Goal: Check status: Check status

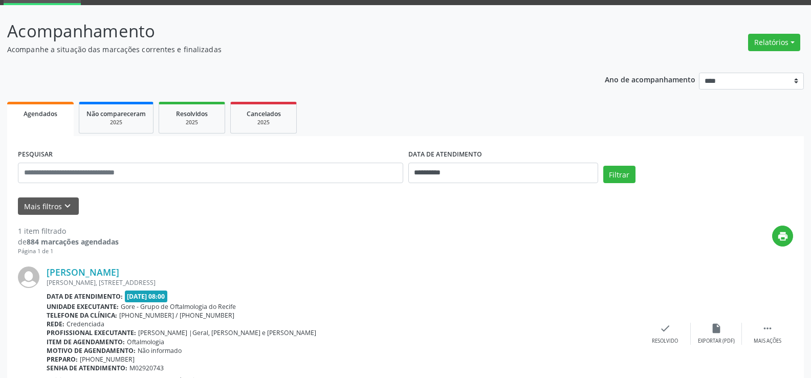
scroll to position [102, 0]
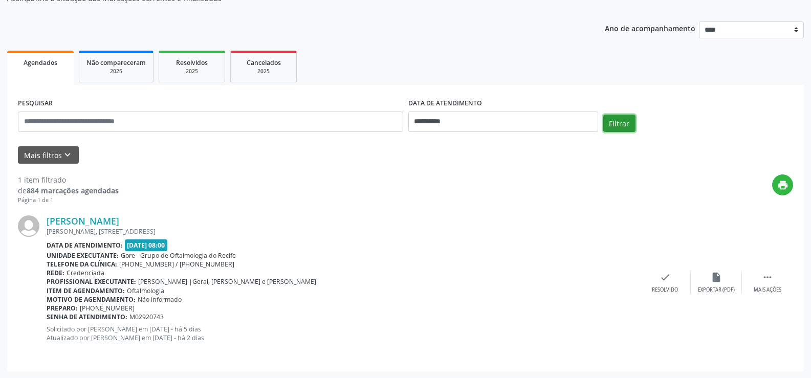
click at [622, 122] on button "Filtrar" at bounding box center [619, 123] width 32 height 17
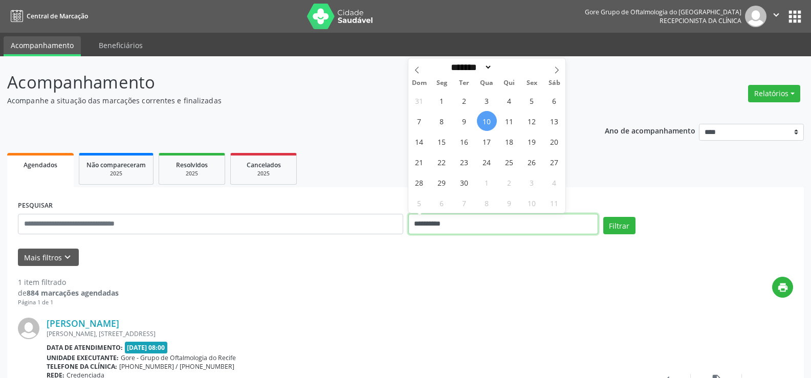
click at [544, 224] on input "**********" at bounding box center [503, 224] width 190 height 20
click at [447, 164] on span "22" at bounding box center [442, 162] width 20 height 20
type input "**********"
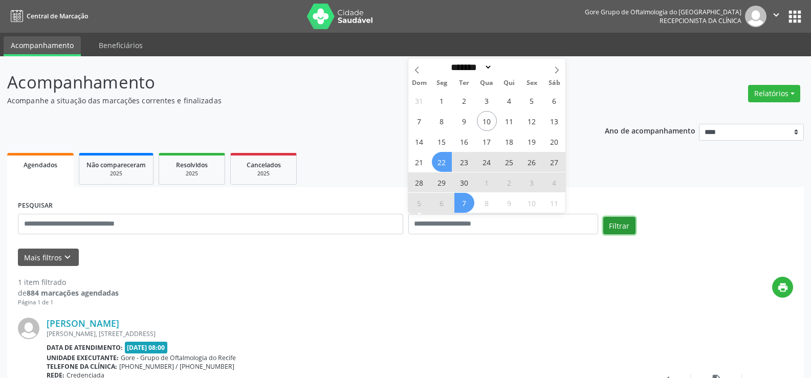
click at [621, 228] on button "Filtrar" at bounding box center [619, 225] width 32 height 17
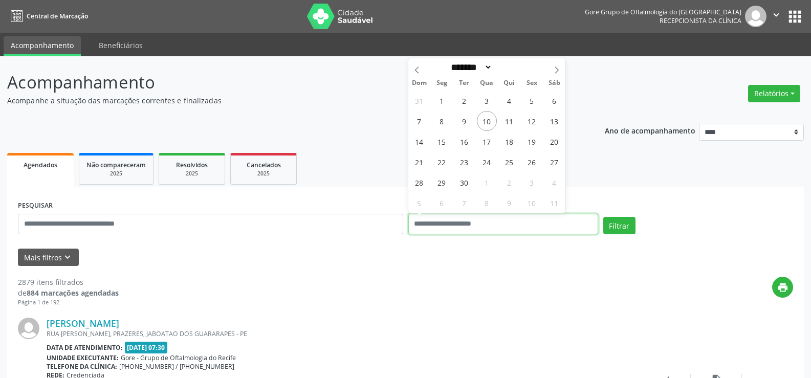
click at [440, 224] on input "text" at bounding box center [503, 224] width 190 height 20
click at [442, 164] on span "22" at bounding box center [442, 162] width 20 height 20
type input "**********"
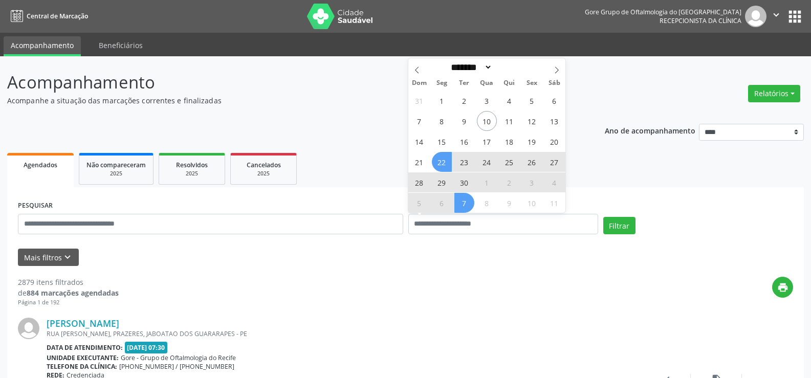
select select "*"
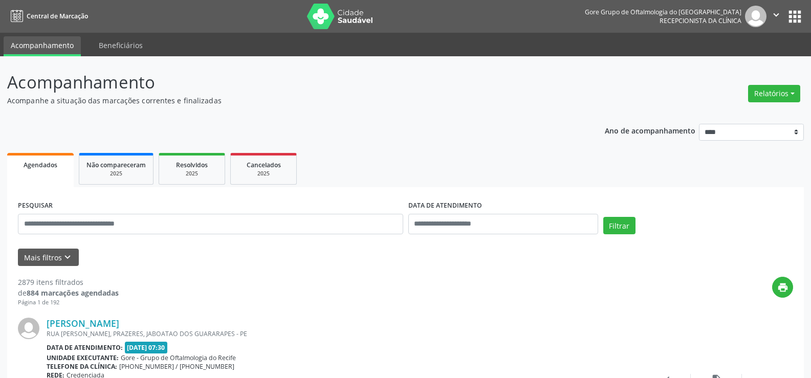
click at [514, 298] on div "print" at bounding box center [456, 292] width 674 height 30
click at [617, 230] on button "Filtrar" at bounding box center [619, 225] width 32 height 17
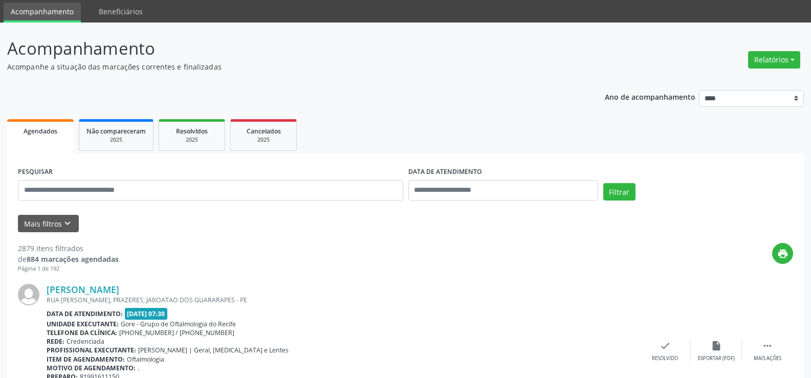
scroll to position [102, 0]
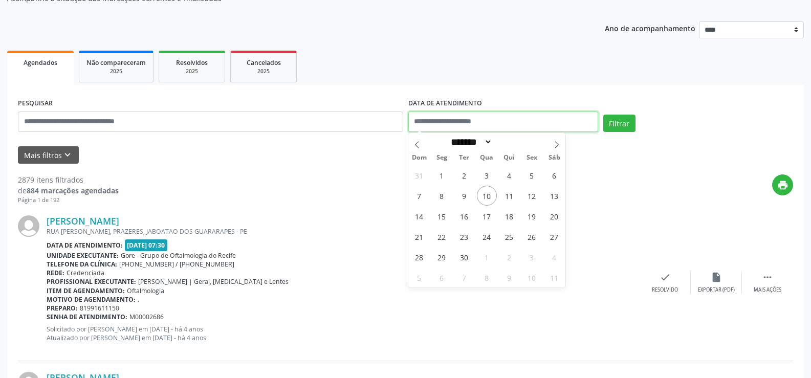
click at [501, 115] on input "text" at bounding box center [503, 122] width 190 height 20
click at [441, 236] on span "22" at bounding box center [442, 237] width 20 height 20
type input "**********"
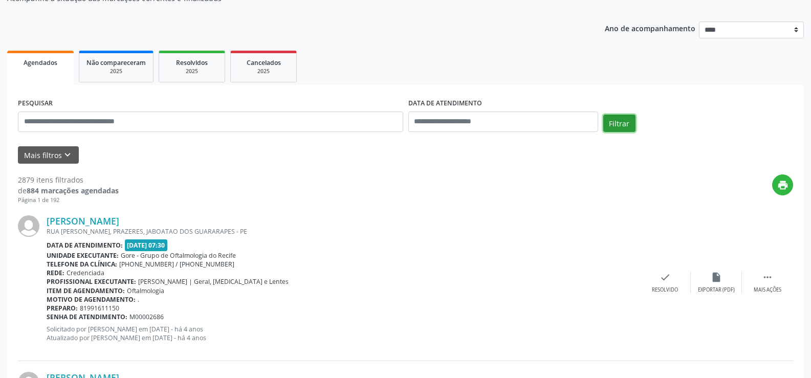
click at [620, 121] on button "Filtrar" at bounding box center [619, 123] width 32 height 17
click at [53, 65] on span "Agendados" at bounding box center [41, 62] width 34 height 9
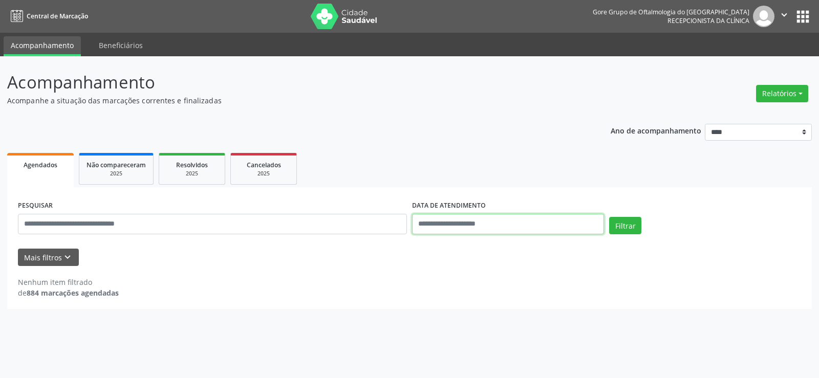
click at [558, 229] on input "text" at bounding box center [508, 224] width 192 height 20
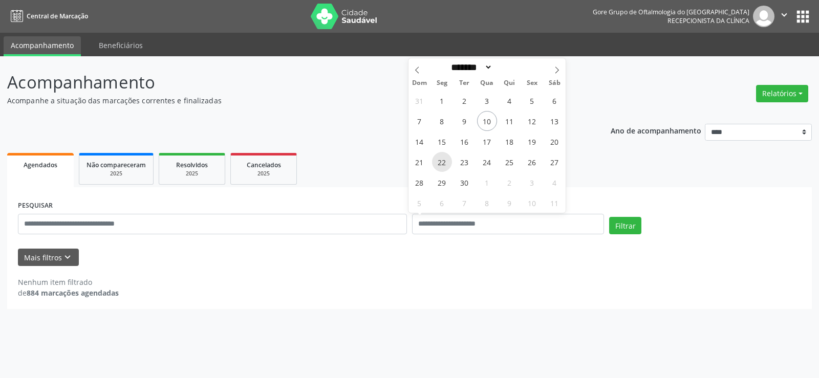
click at [441, 163] on span "22" at bounding box center [442, 162] width 20 height 20
type input "**********"
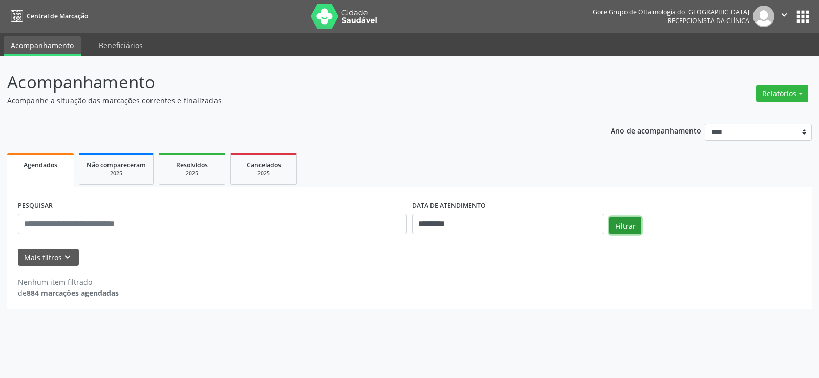
click at [618, 226] on button "Filtrar" at bounding box center [625, 225] width 32 height 17
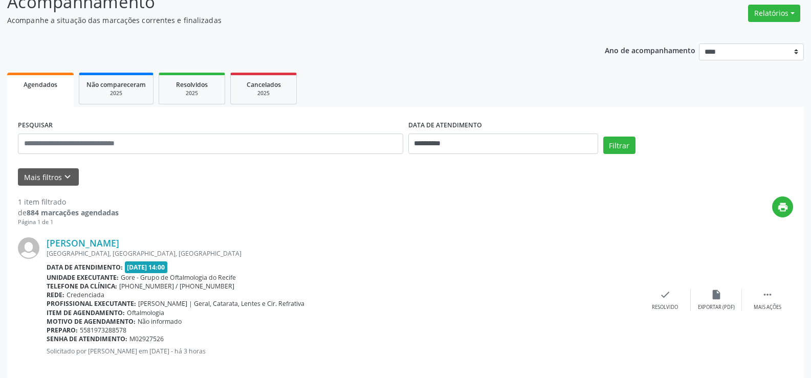
scroll to position [94, 0]
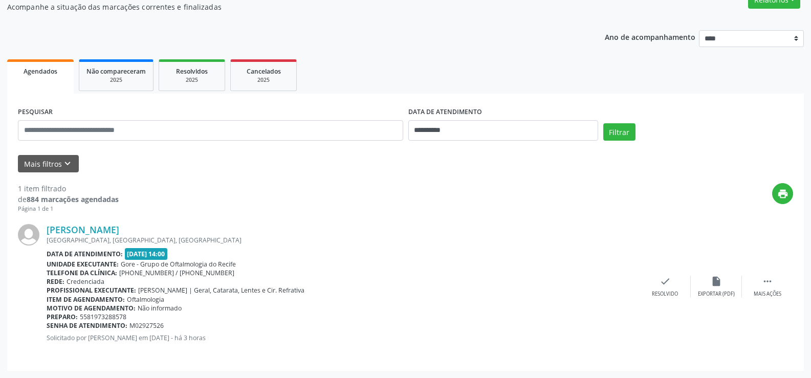
click at [95, 243] on div "[GEOGRAPHIC_DATA], [GEOGRAPHIC_DATA], [GEOGRAPHIC_DATA]" at bounding box center [343, 240] width 593 height 9
click at [166, 274] on span "[PHONE_NUMBER] / [PHONE_NUMBER]" at bounding box center [176, 273] width 115 height 9
click at [85, 240] on div "[GEOGRAPHIC_DATA], [GEOGRAPHIC_DATA], [GEOGRAPHIC_DATA]" at bounding box center [343, 240] width 593 height 9
click at [170, 294] on span "[PERSON_NAME] | Geral, Catarata, Lentes e Cir. Refrativa" at bounding box center [221, 290] width 166 height 9
click at [146, 236] on div "[GEOGRAPHIC_DATA], [GEOGRAPHIC_DATA], [GEOGRAPHIC_DATA]" at bounding box center [343, 240] width 593 height 9
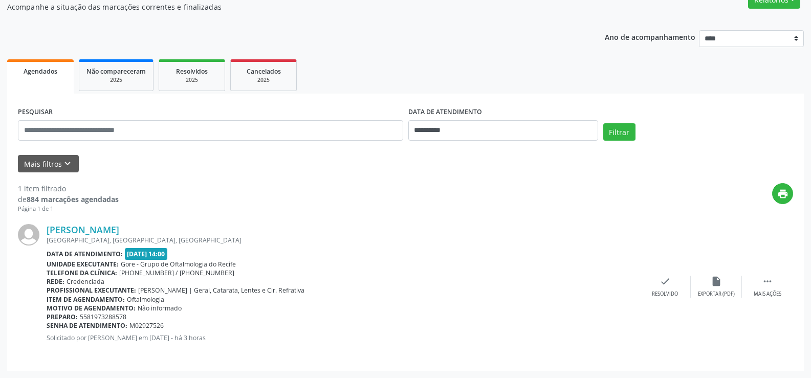
click at [179, 275] on span "[PHONE_NUMBER] / [PHONE_NUMBER]" at bounding box center [176, 273] width 115 height 9
click at [90, 261] on b "Unidade executante:" at bounding box center [83, 264] width 72 height 9
click at [177, 231] on div "[PERSON_NAME]" at bounding box center [343, 229] width 593 height 11
click at [172, 243] on div "[GEOGRAPHIC_DATA], [GEOGRAPHIC_DATA], [GEOGRAPHIC_DATA]" at bounding box center [343, 240] width 593 height 9
click at [153, 245] on div "[PERSON_NAME] [GEOGRAPHIC_DATA], [GEOGRAPHIC_DATA], [GEOGRAPHIC_DATA] Data de a…" at bounding box center [343, 286] width 593 height 125
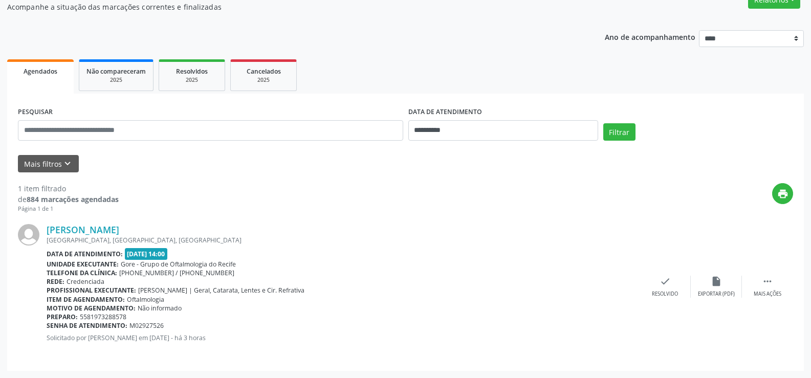
click at [171, 296] on div "Item de agendamento: Oftalmologia" at bounding box center [343, 299] width 593 height 9
click at [130, 296] on span "Oftalmologia" at bounding box center [145, 299] width 37 height 9
click at [98, 293] on b "Profissional executante:" at bounding box center [92, 290] width 90 height 9
drag, startPoint x: 131, startPoint y: 272, endPoint x: 140, endPoint y: 272, distance: 8.2
click at [140, 272] on span "[PHONE_NUMBER] / [PHONE_NUMBER]" at bounding box center [176, 273] width 115 height 9
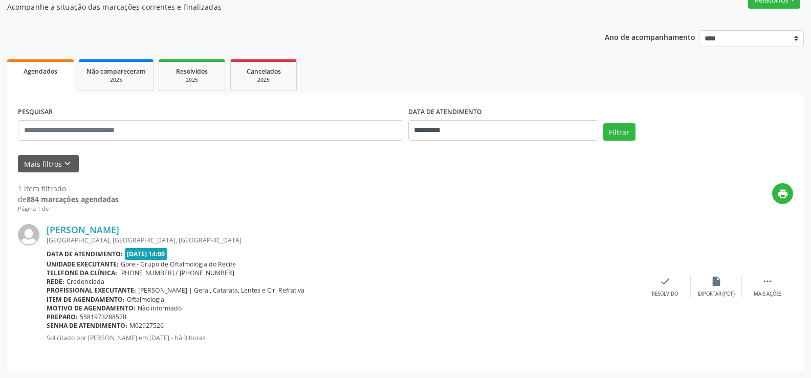
click at [151, 284] on div "Rede: Credenciada" at bounding box center [343, 281] width 593 height 9
click at [119, 230] on link "[PERSON_NAME]" at bounding box center [83, 229] width 73 height 11
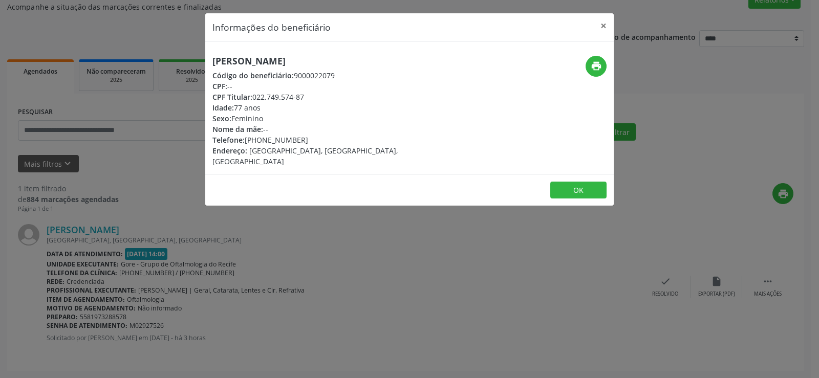
drag, startPoint x: 254, startPoint y: 95, endPoint x: 303, endPoint y: 96, distance: 49.1
click at [303, 96] on div "CPF Titular: 022.749.574-87" at bounding box center [341, 97] width 258 height 11
copy div "022.749.574-87"
drag, startPoint x: 265, startPoint y: 141, endPoint x: 302, endPoint y: 140, distance: 37.9
click at [302, 140] on div "Telefone: [PHONE_NUMBER]" at bounding box center [341, 140] width 258 height 11
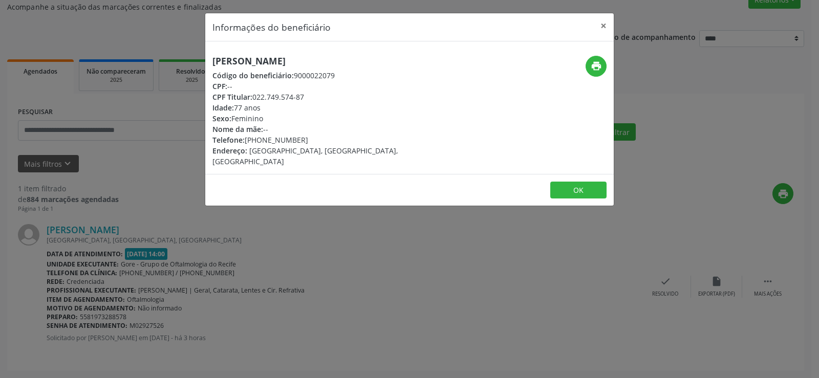
copy div "9769-8861"
click at [573, 182] on button "OK" at bounding box center [578, 190] width 56 height 17
